Goal: Task Accomplishment & Management: Manage account settings

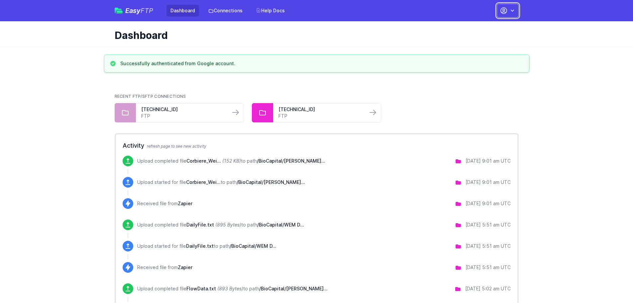
click at [511, 6] on button "button" at bounding box center [508, 11] width 22 height 14
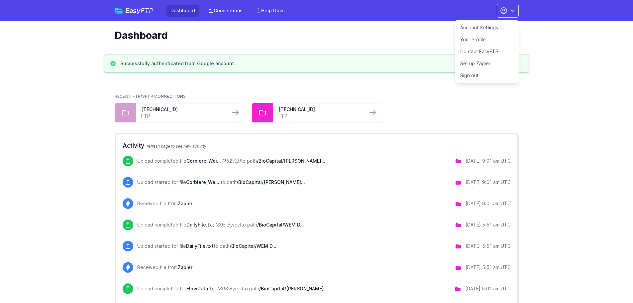
click at [509, 27] on link "Account Settings" at bounding box center [487, 28] width 64 height 12
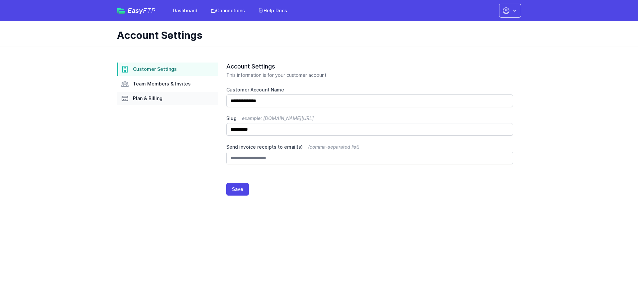
click at [183, 95] on link "Plan & Billing" at bounding box center [167, 98] width 101 height 13
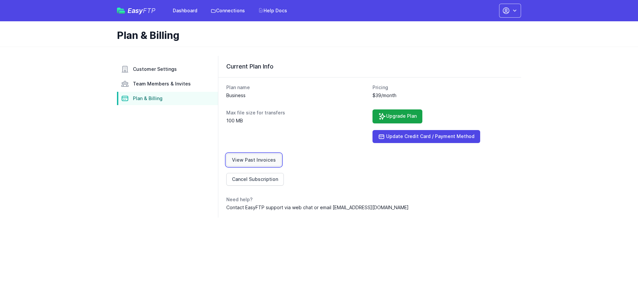
click at [271, 156] on link "View Past Invoices" at bounding box center [253, 159] width 55 height 13
